Goal: Communication & Community: Answer question/provide support

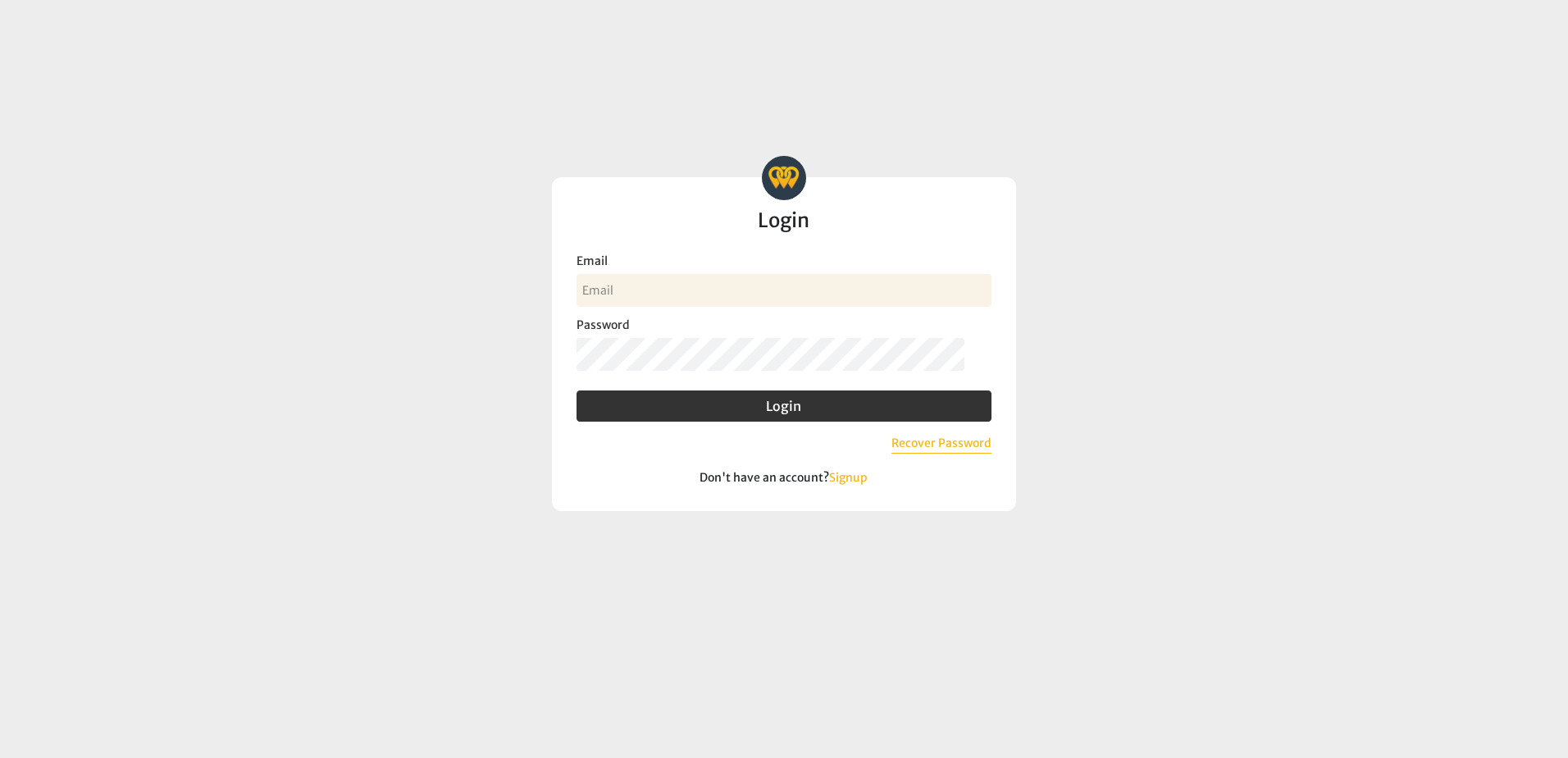
click at [655, 281] on input "Email" at bounding box center [784, 290] width 415 height 33
type input "jand@myeecu.org"
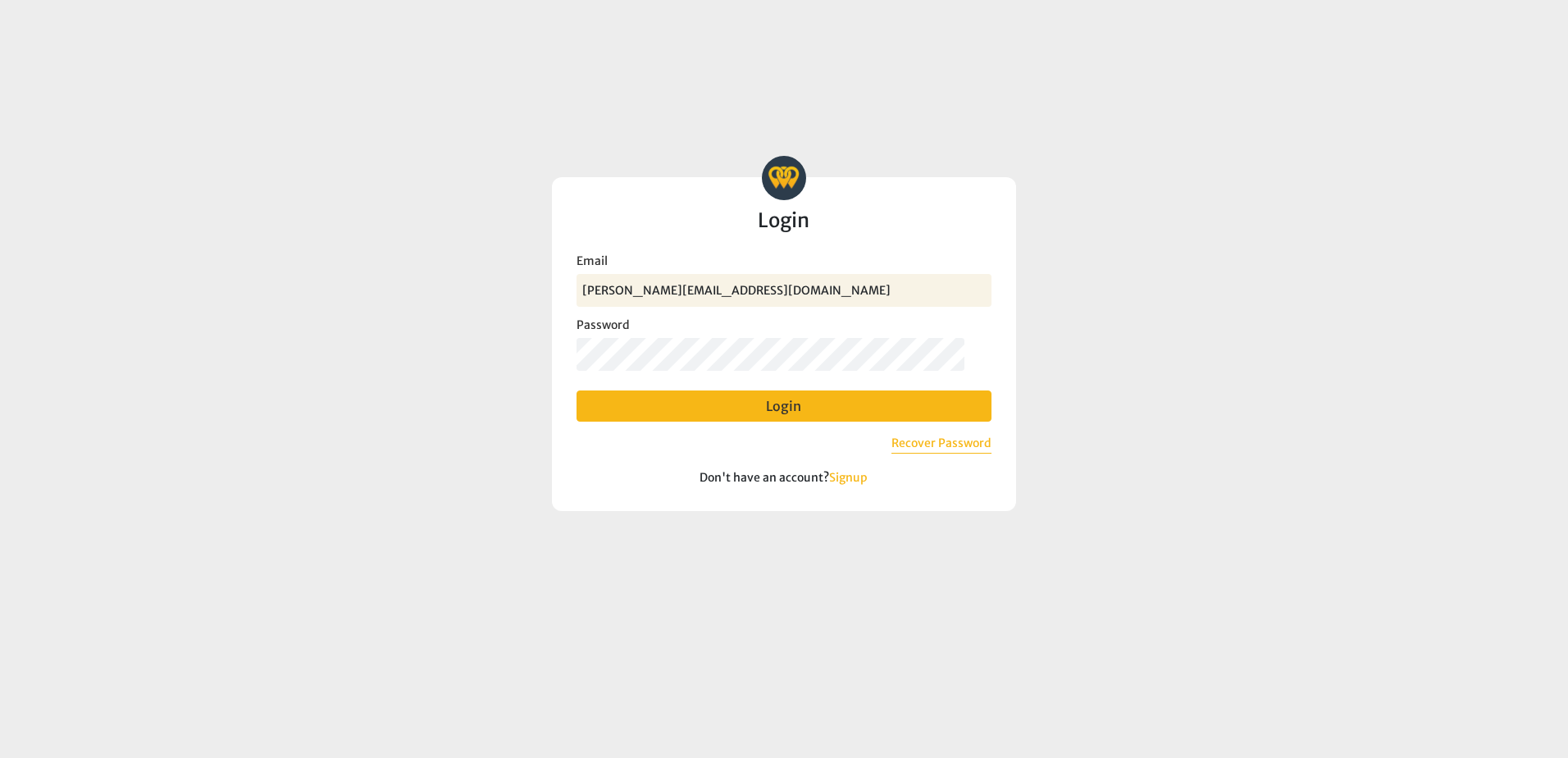
click at [770, 416] on button "Login" at bounding box center [784, 405] width 415 height 31
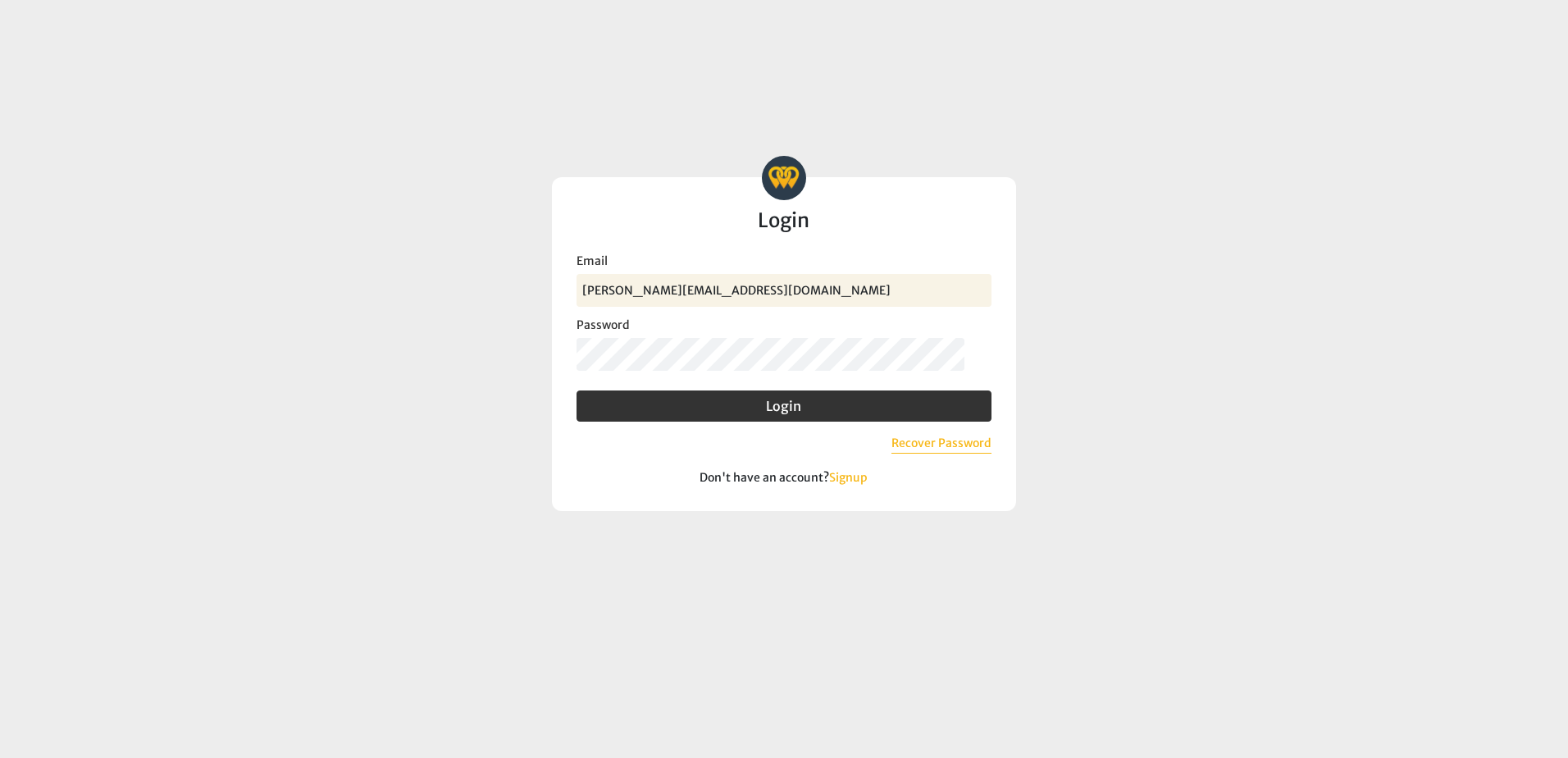
click at [534, 373] on login-form "Benchmark Intelligence Login Invalid email or password. Try again, recover your…" at bounding box center [784, 333] width 774 height 354
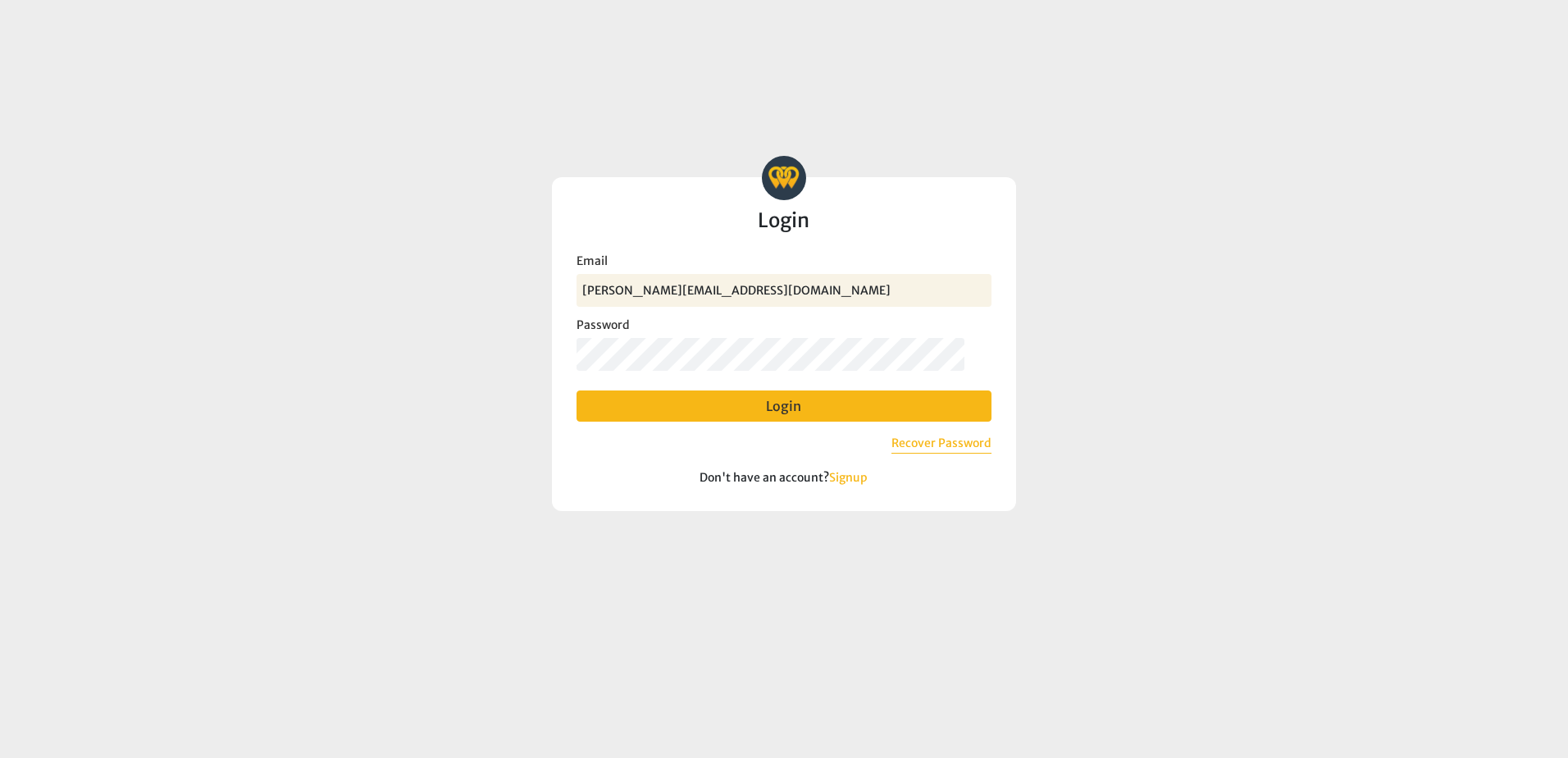
click at [785, 421] on button "Login" at bounding box center [784, 405] width 415 height 31
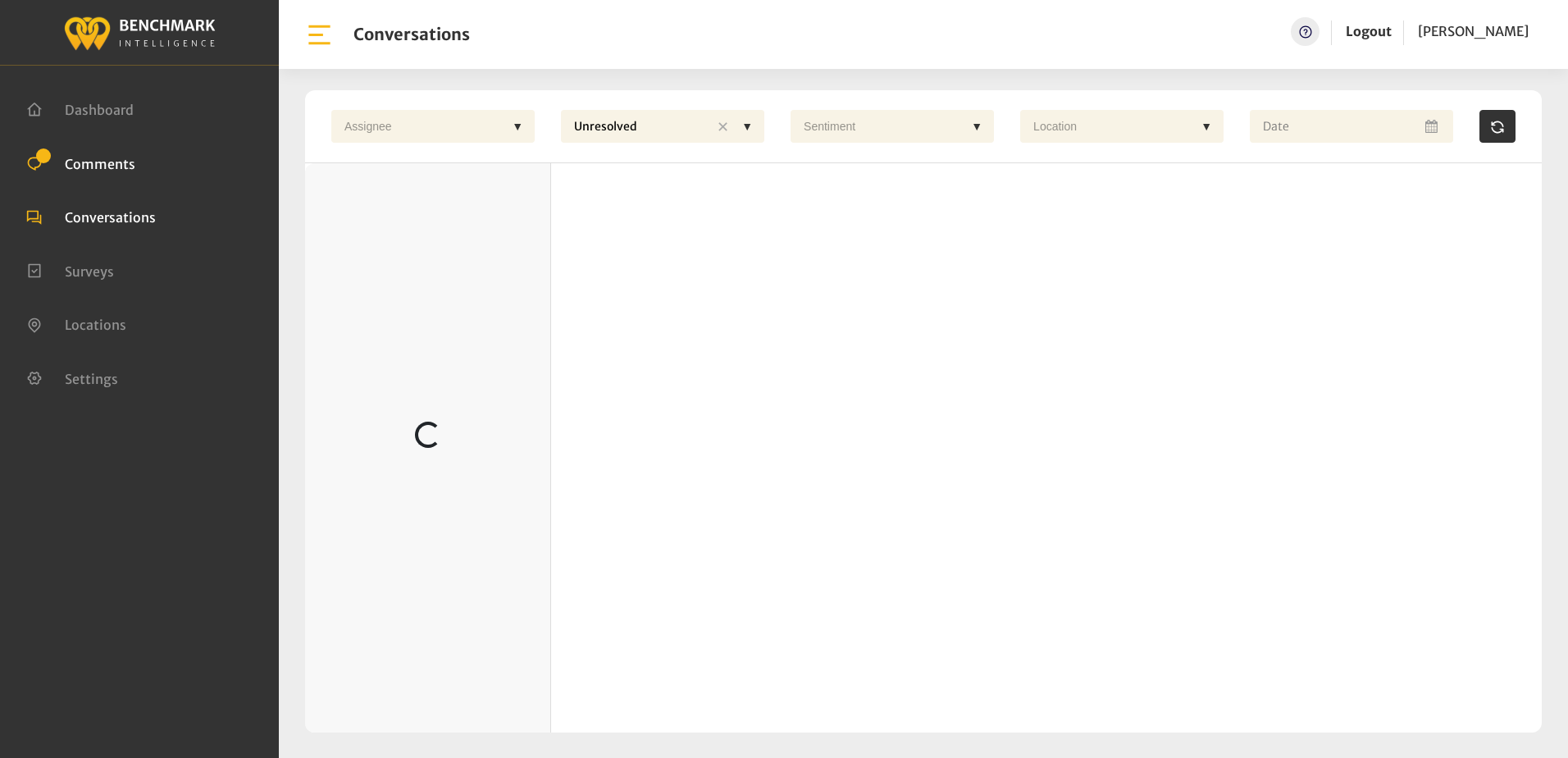
click at [86, 162] on span "Comments" at bounding box center [100, 164] width 70 height 17
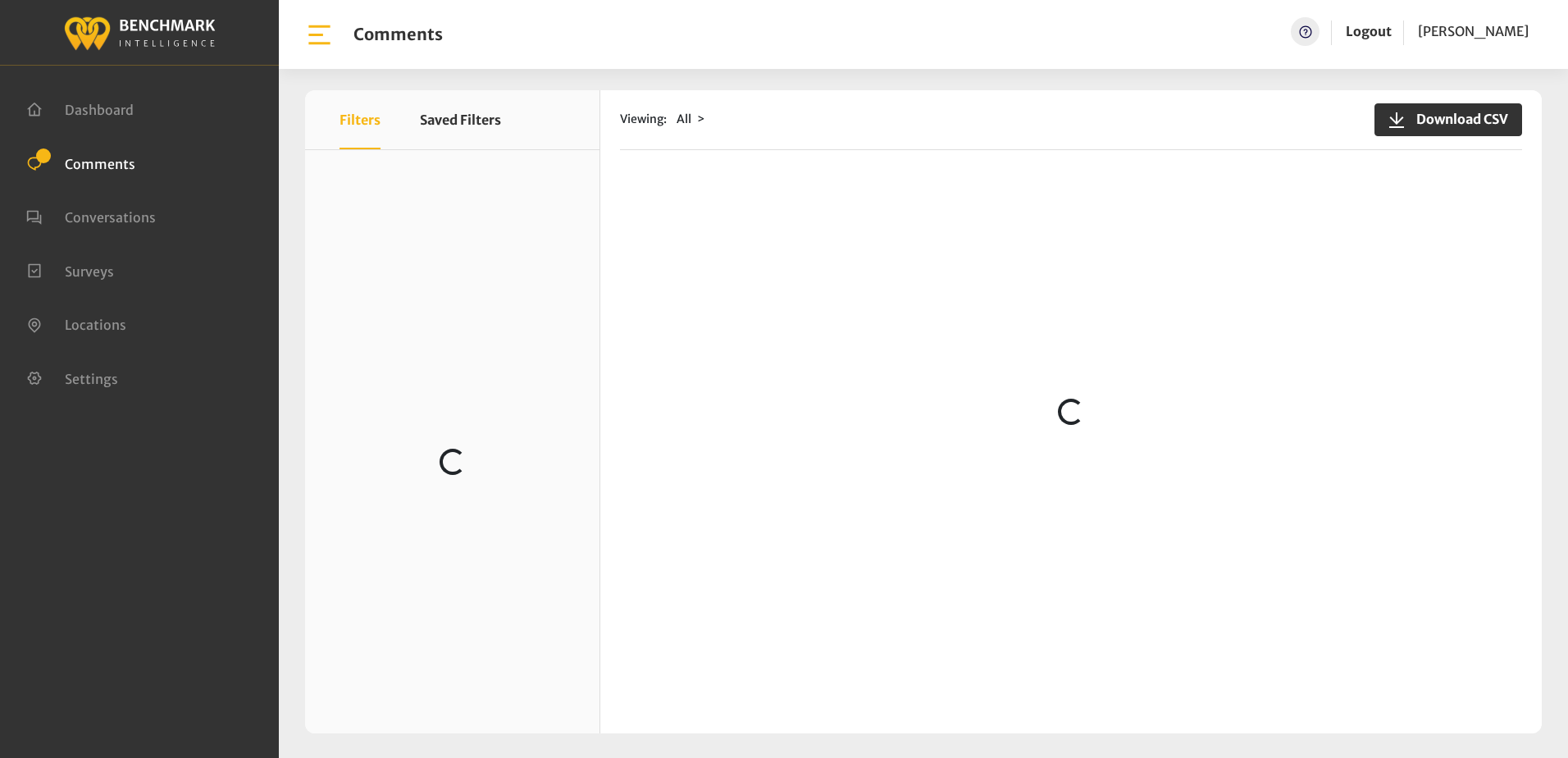
click at [89, 165] on span "Comments" at bounding box center [100, 164] width 70 height 17
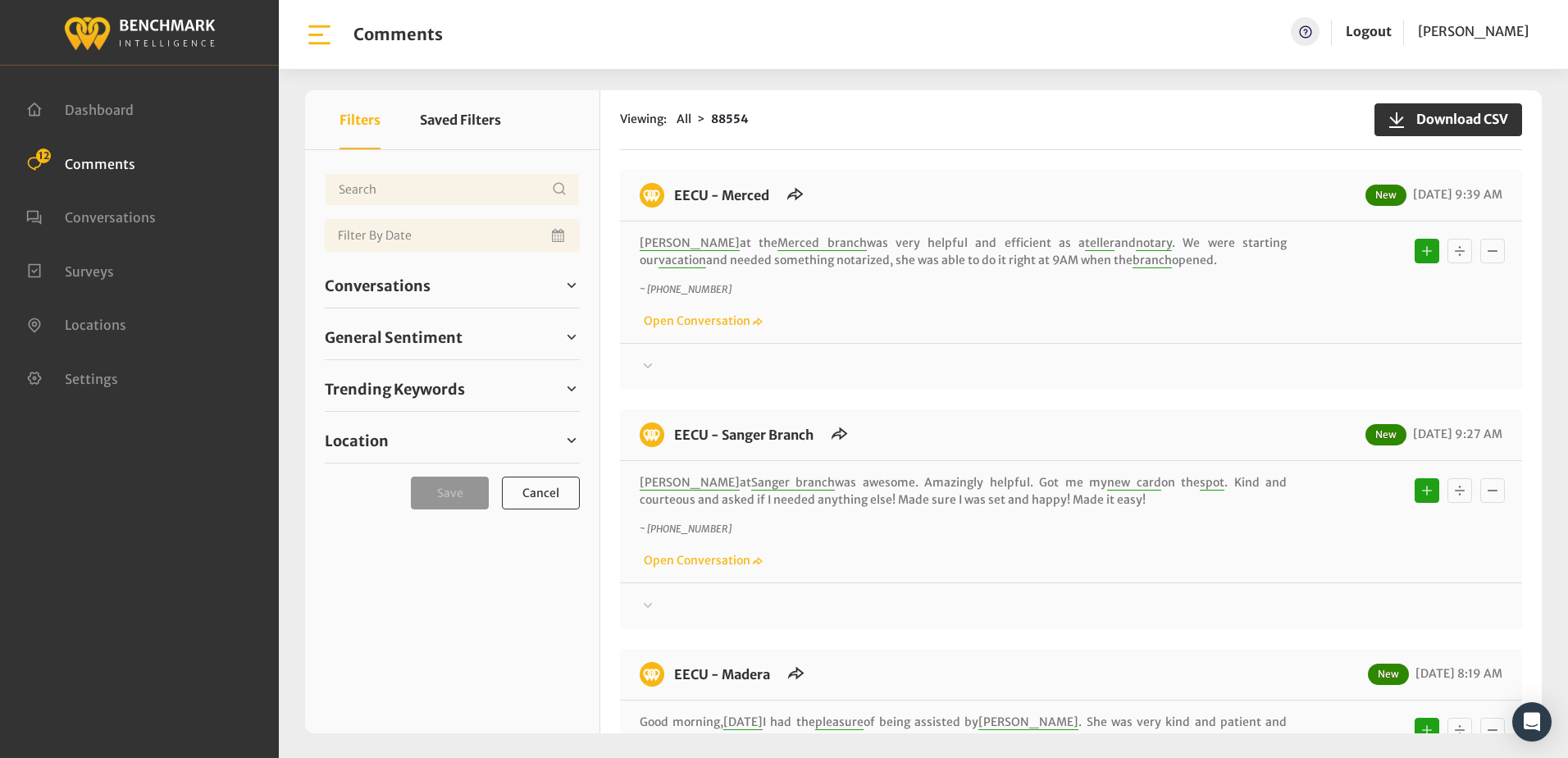
click at [1151, 333] on div "[PERSON_NAME] at the Merced branch was very helpful and efficient as a teller a…" at bounding box center [1071, 282] width 902 height 122
click at [1151, 333] on div "Isabel at the Merced branch was very helpful and efficient as a teller and nota…" at bounding box center [1071, 282] width 902 height 122
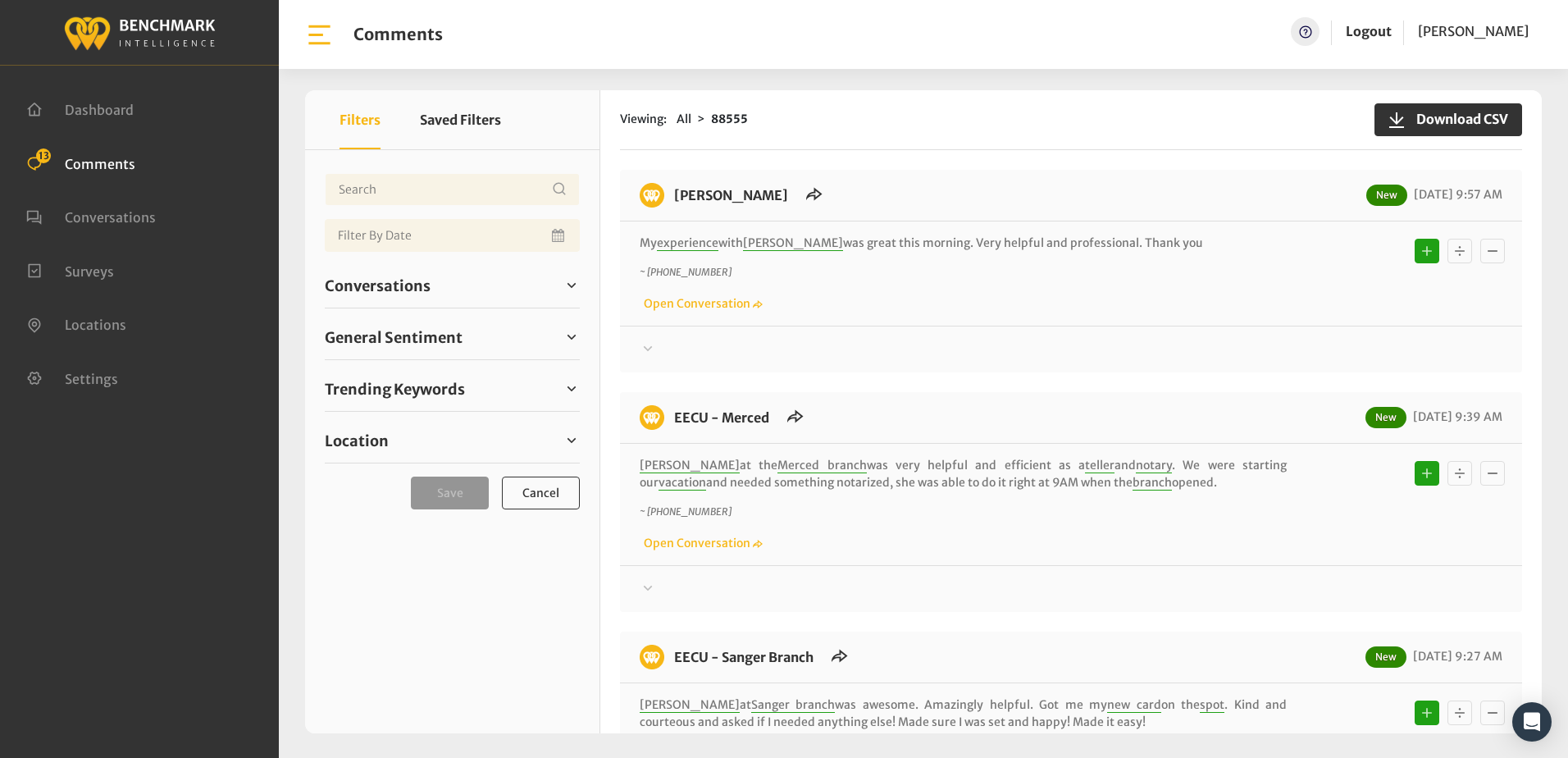
click at [893, 165] on div "Viewing: All 88555 Download CSV EECU - Perrin New 09/17/2025 9:57 AM My experie…" at bounding box center [1071, 412] width 941 height 643
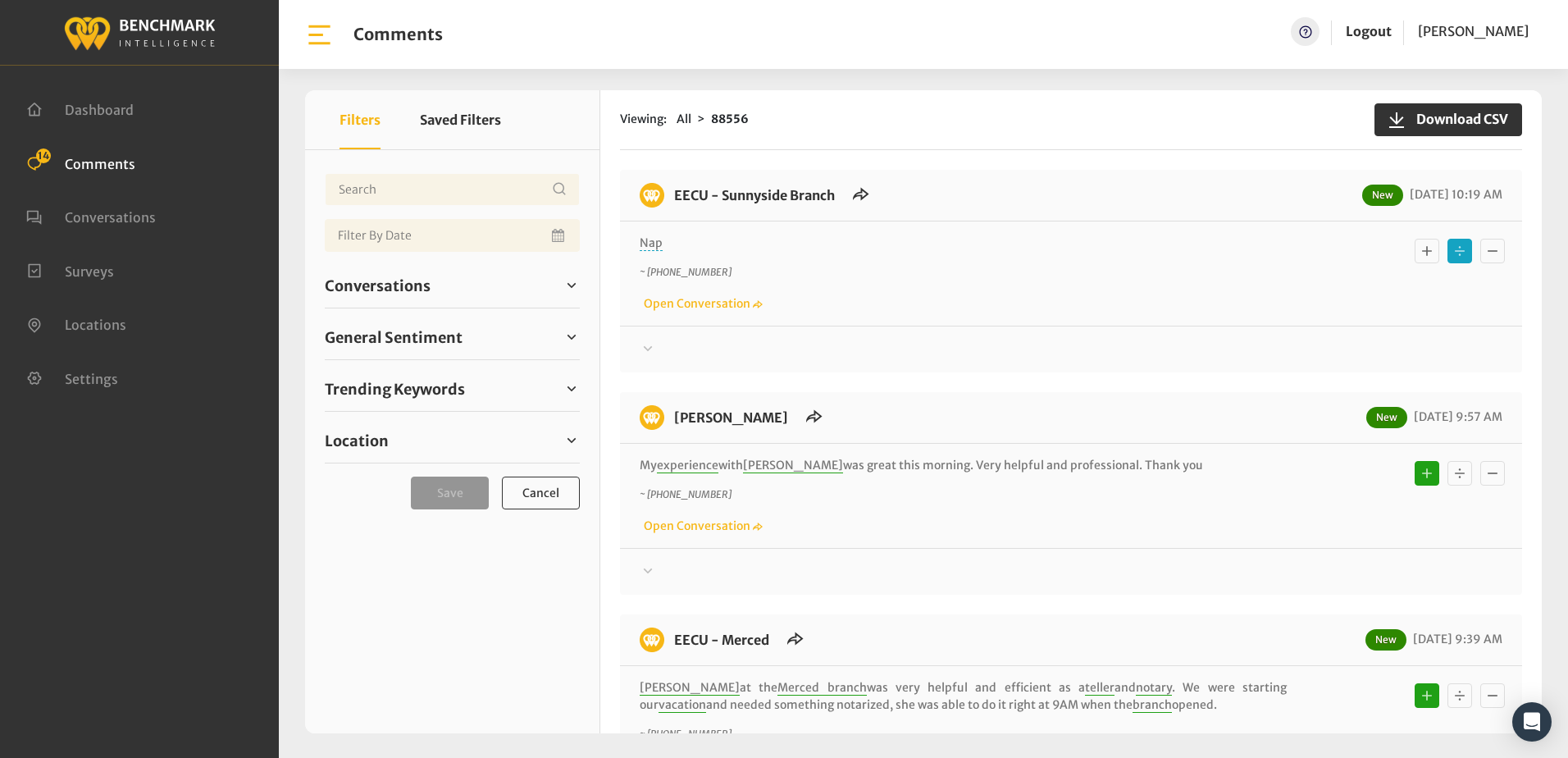
click at [650, 348] on icon at bounding box center [648, 348] width 9 height 5
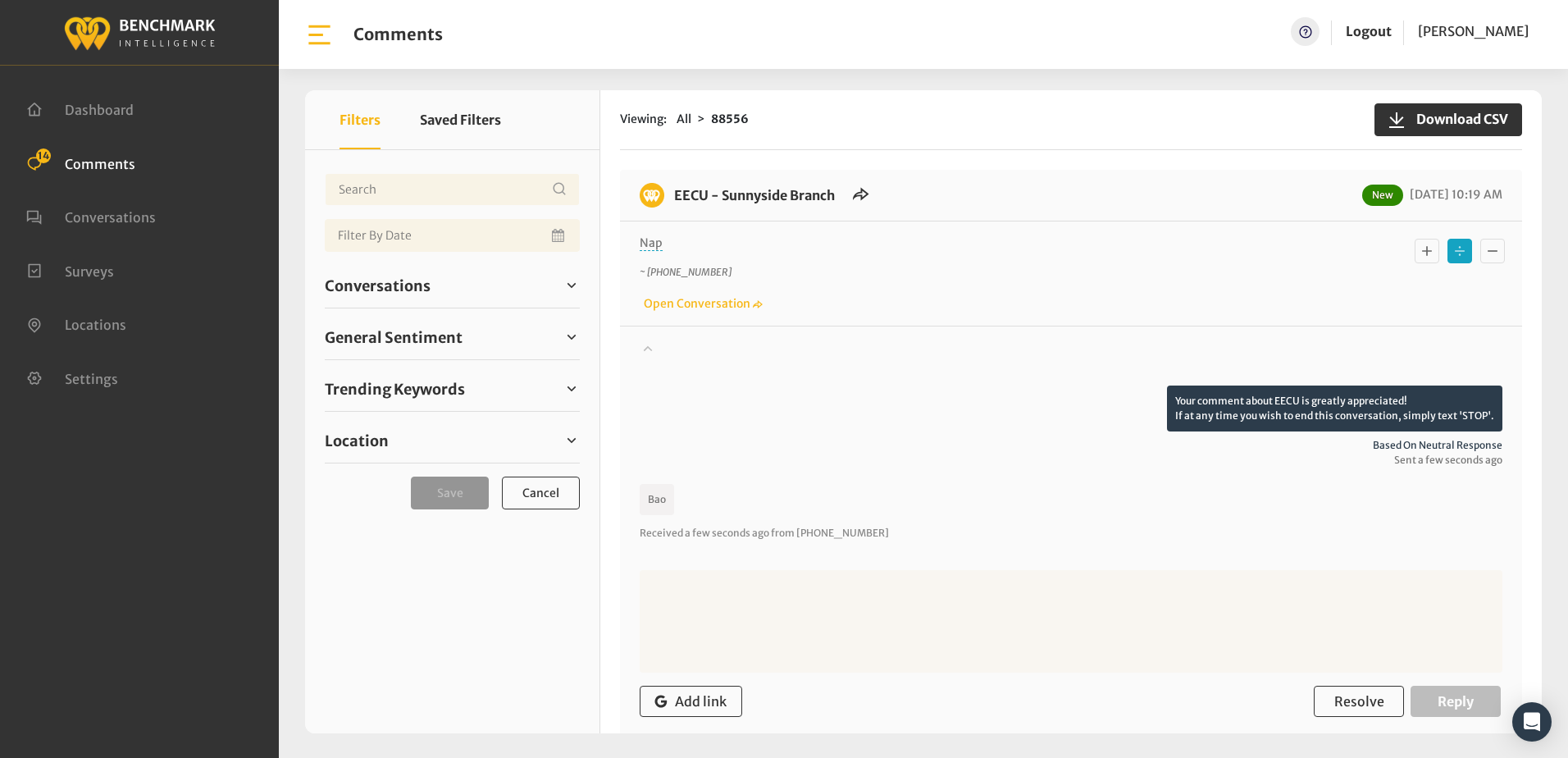
click at [650, 348] on icon at bounding box center [648, 348] width 17 height 19
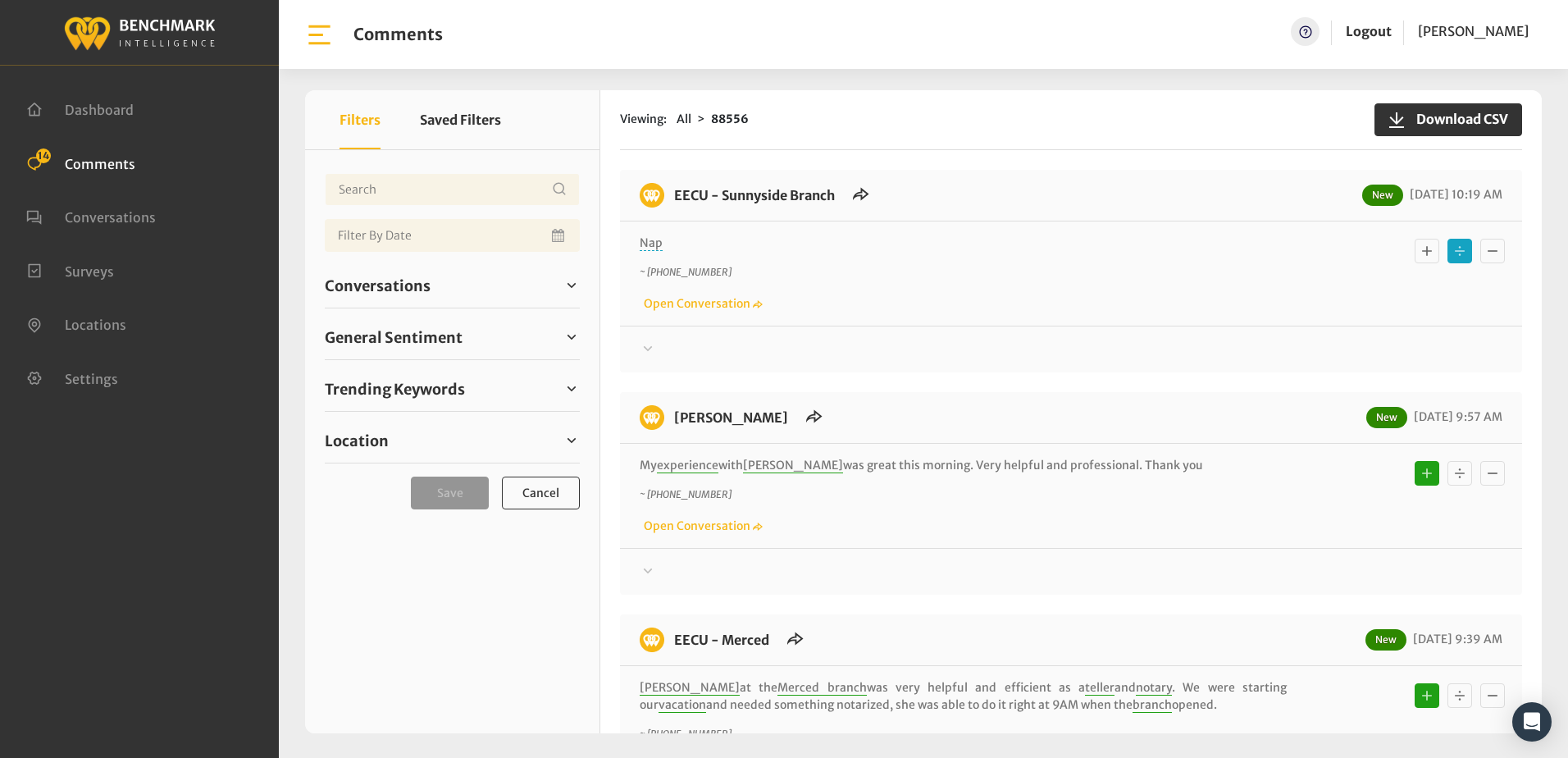
click at [966, 147] on div "Viewing: All 88556 Download CSV" at bounding box center [1071, 120] width 902 height 60
click at [647, 348] on icon at bounding box center [648, 348] width 17 height 19
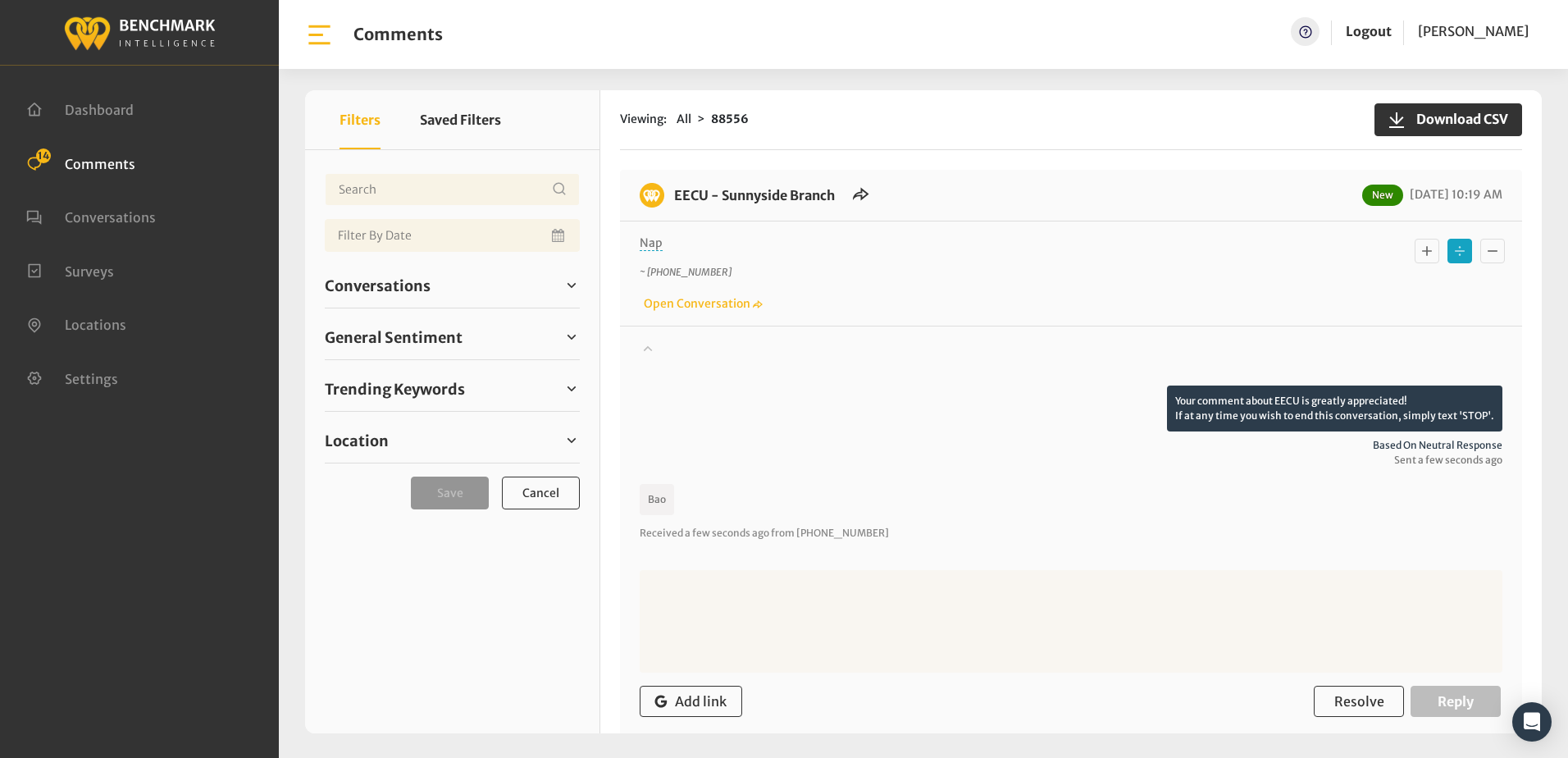
click at [647, 348] on icon at bounding box center [648, 348] width 9 height 6
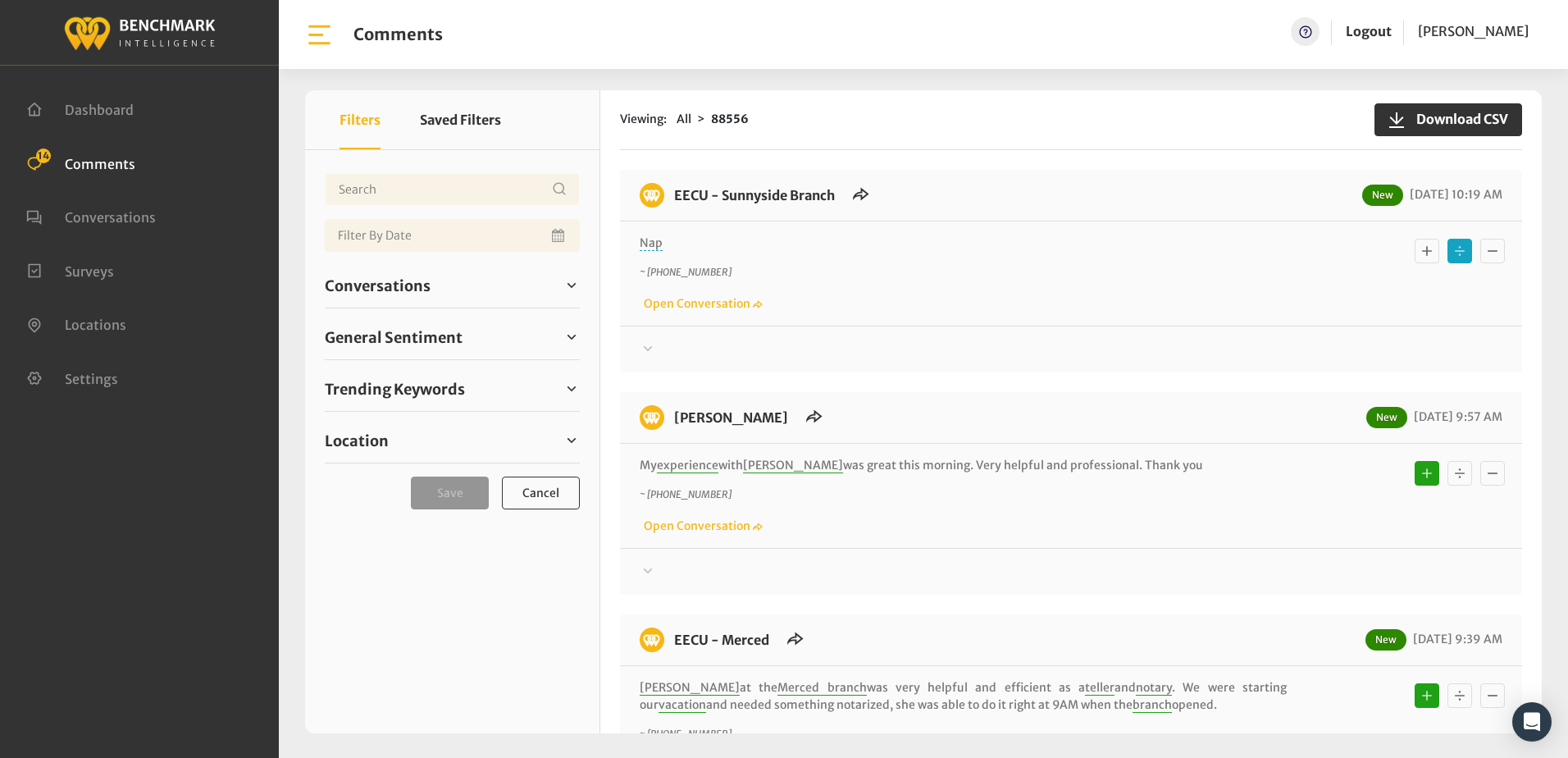
click at [943, 290] on div "~ +15592407984 Open Conversation" at bounding box center [1071, 289] width 862 height 48
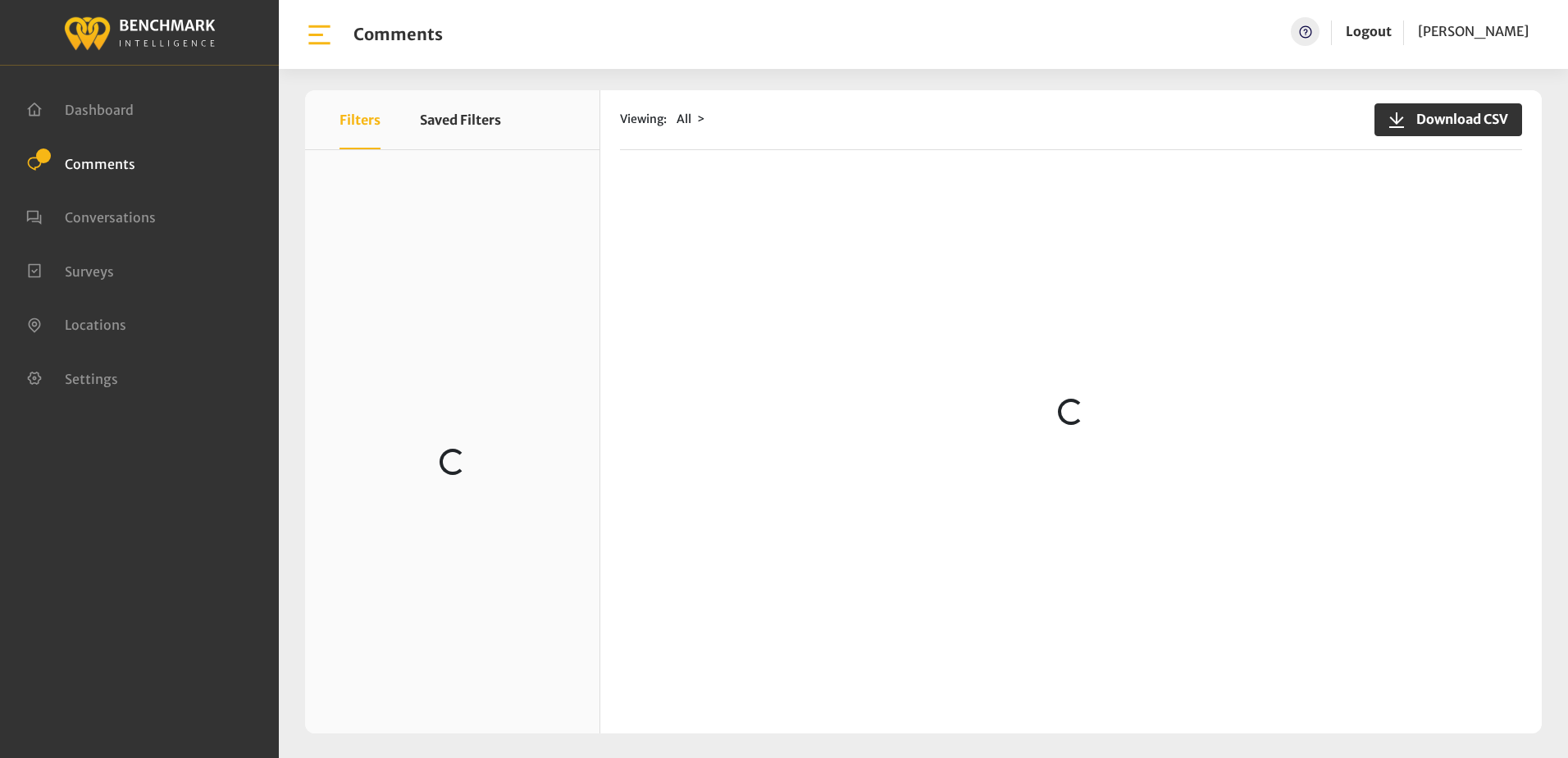
scroll to position [821, 0]
click at [139, 217] on span "Conversations" at bounding box center [110, 217] width 91 height 17
click at [115, 162] on span "Comments" at bounding box center [100, 164] width 70 height 17
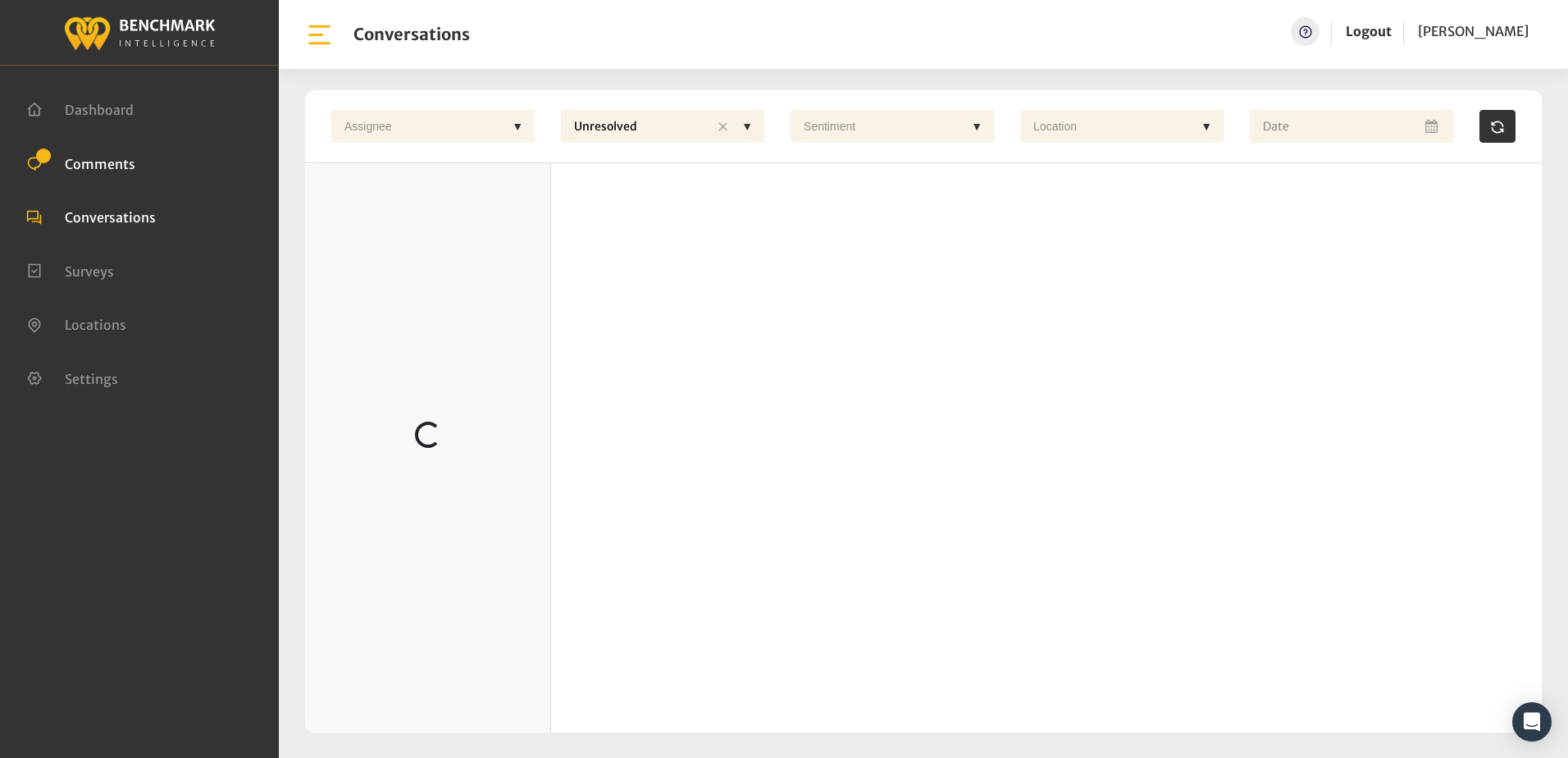
click at [102, 165] on span "Comments" at bounding box center [100, 164] width 70 height 17
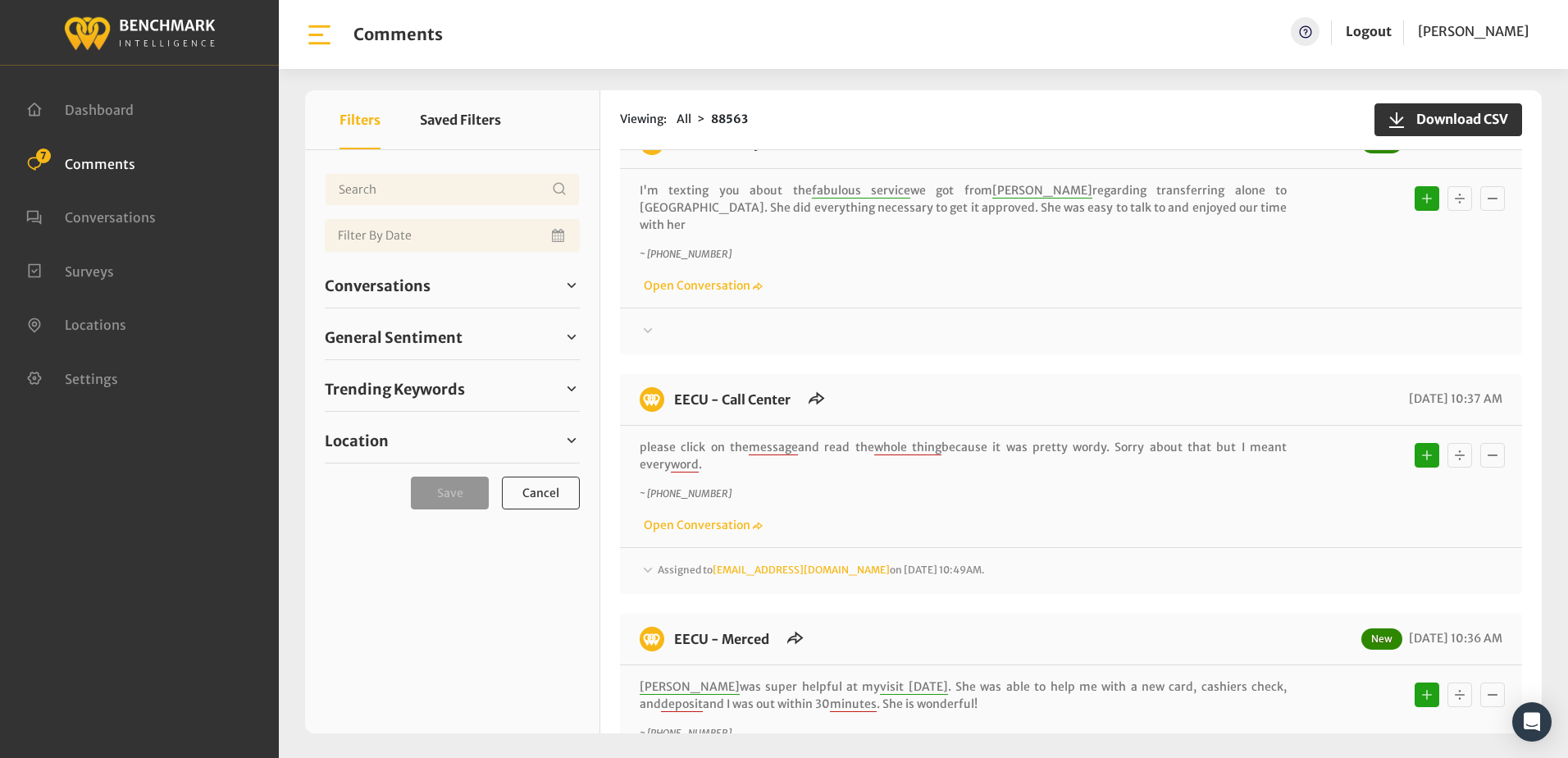
scroll to position [821, 0]
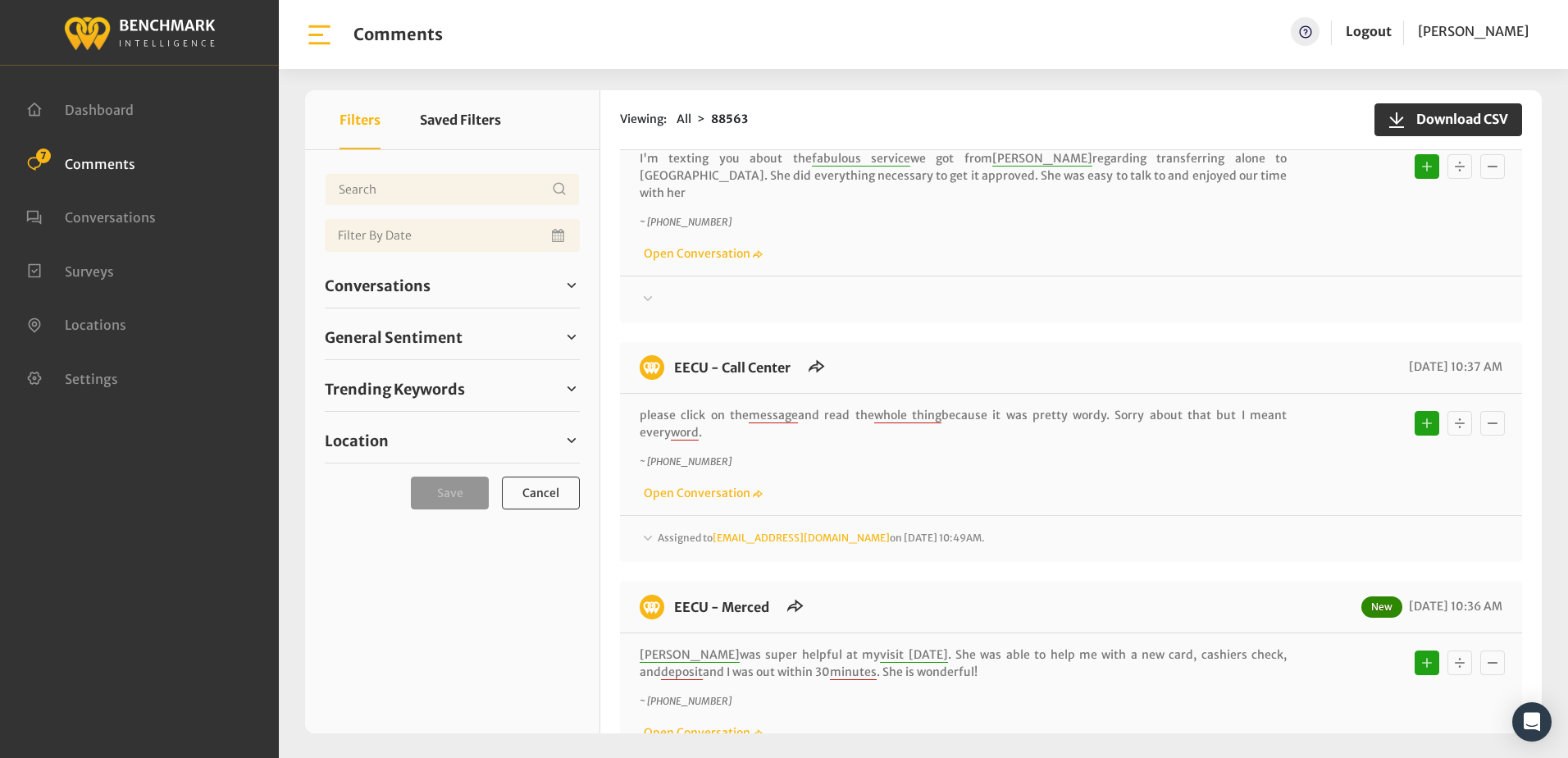
click at [649, 529] on icon at bounding box center [648, 538] width 17 height 19
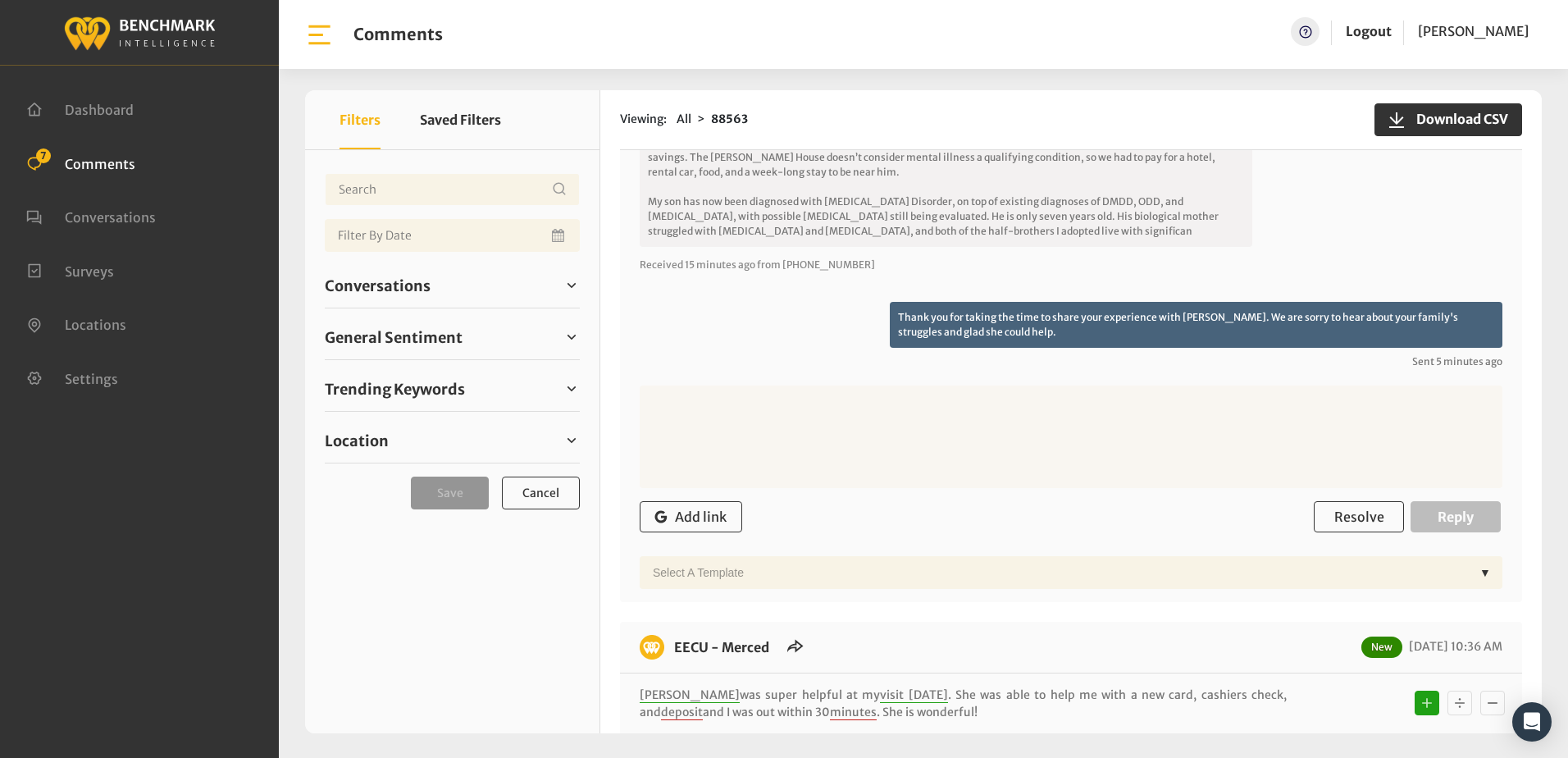
scroll to position [1559, 0]
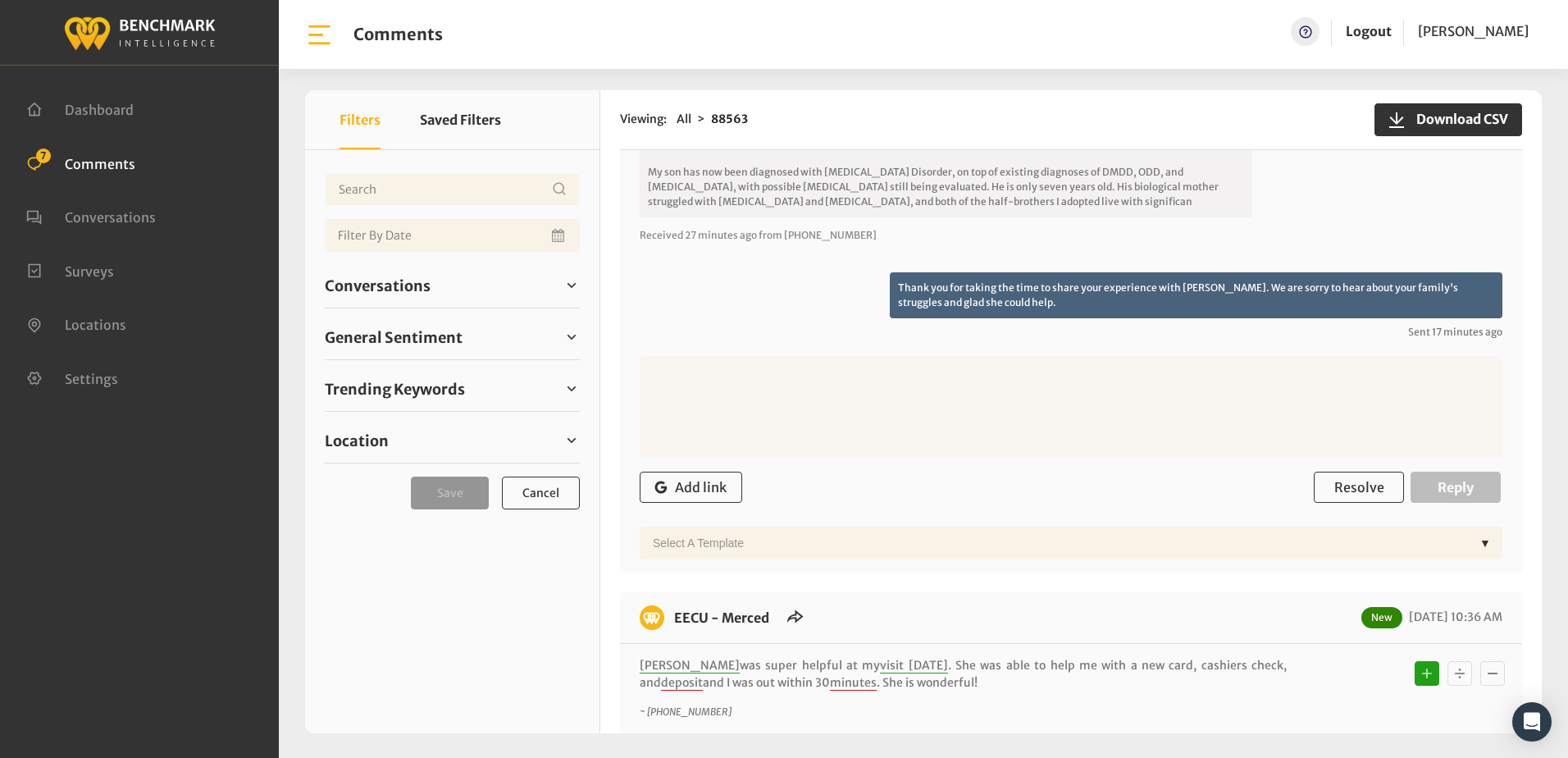
click at [1031, 463] on div "Add link Resolve Reply" at bounding box center [1071, 488] width 862 height 49
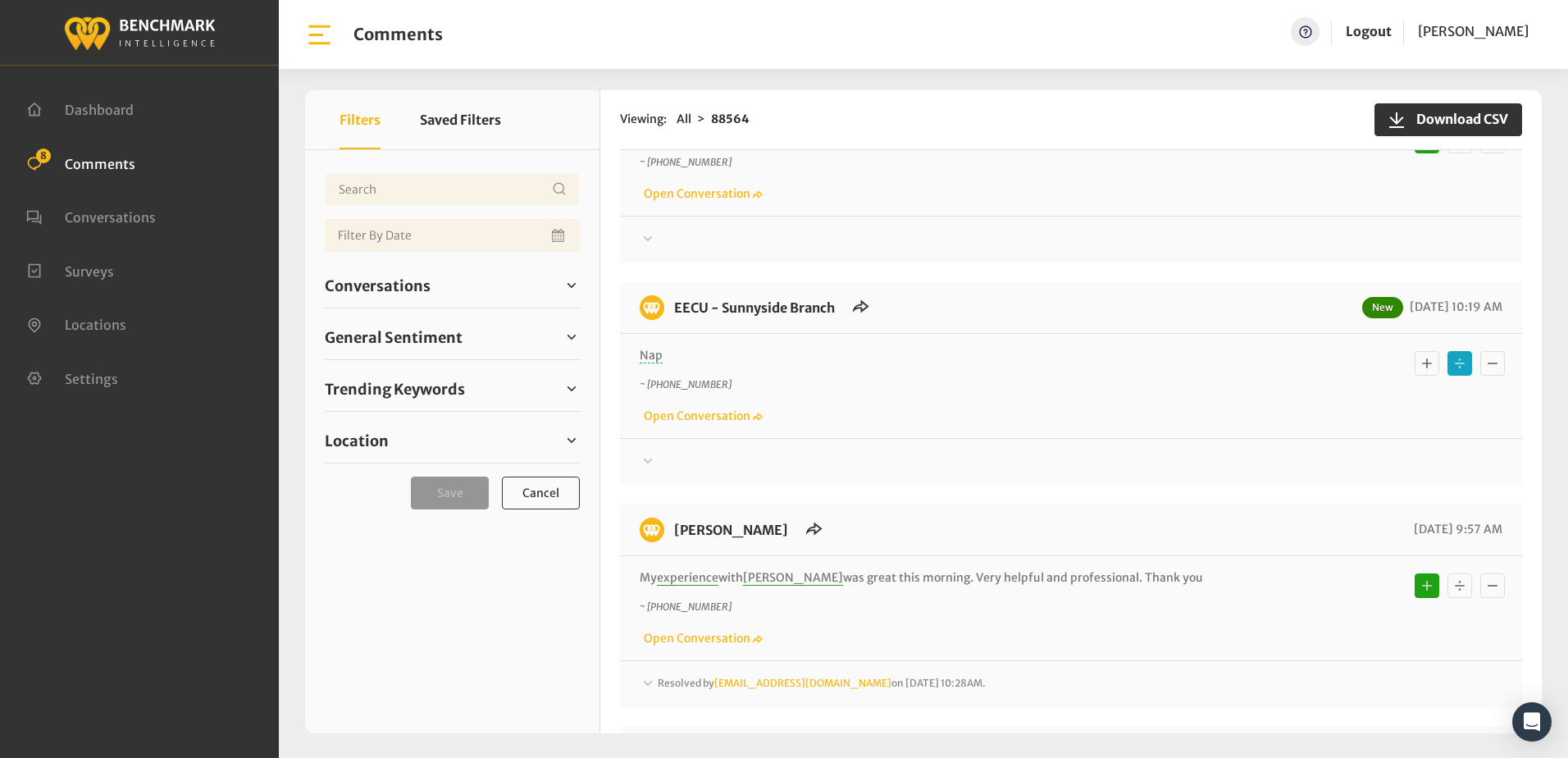
scroll to position [1806, 0]
click at [643, 451] on icon at bounding box center [648, 460] width 17 height 19
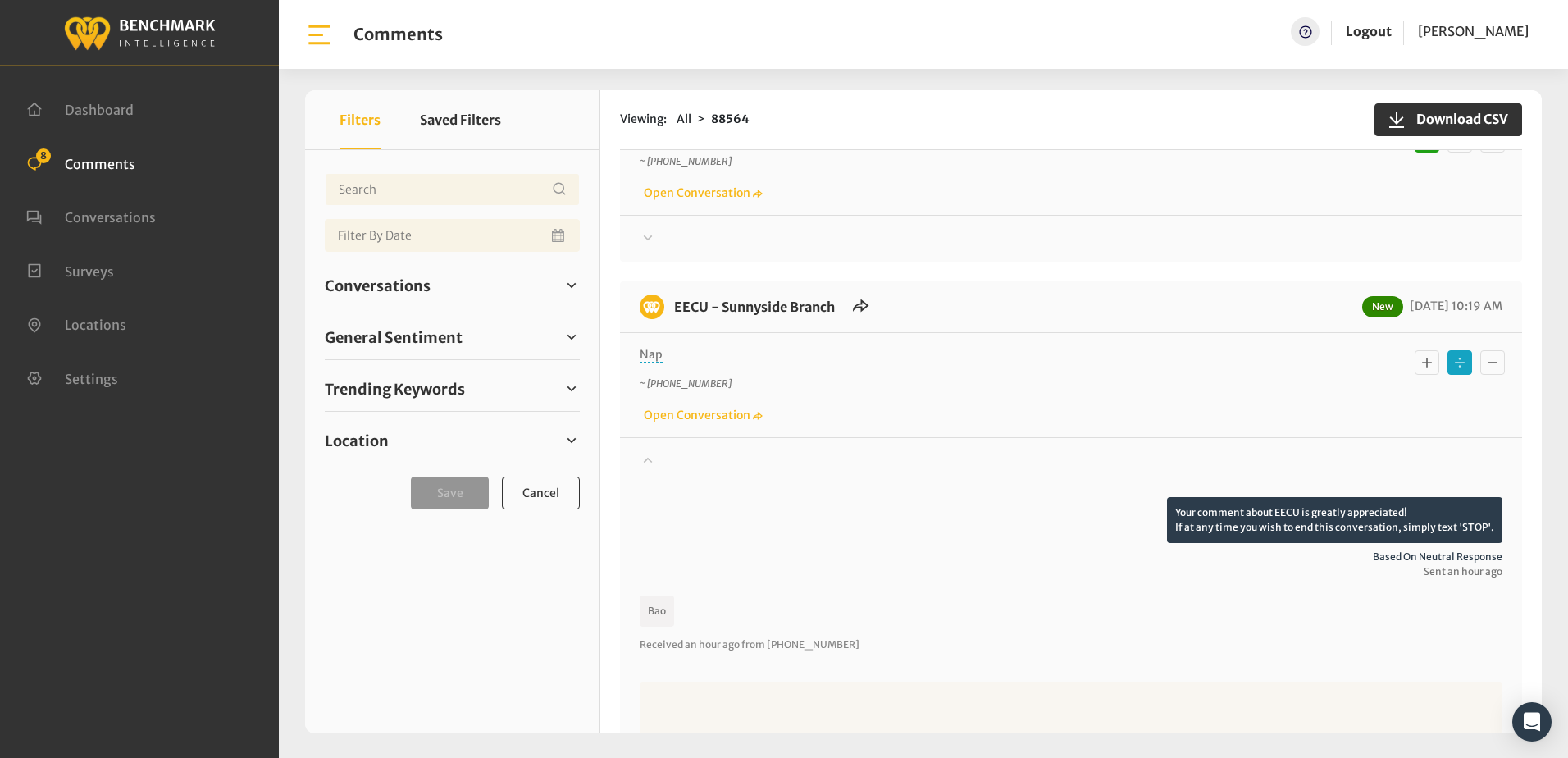
click at [643, 450] on icon at bounding box center [648, 459] width 17 height 19
